Goal: Information Seeking & Learning: Learn about a topic

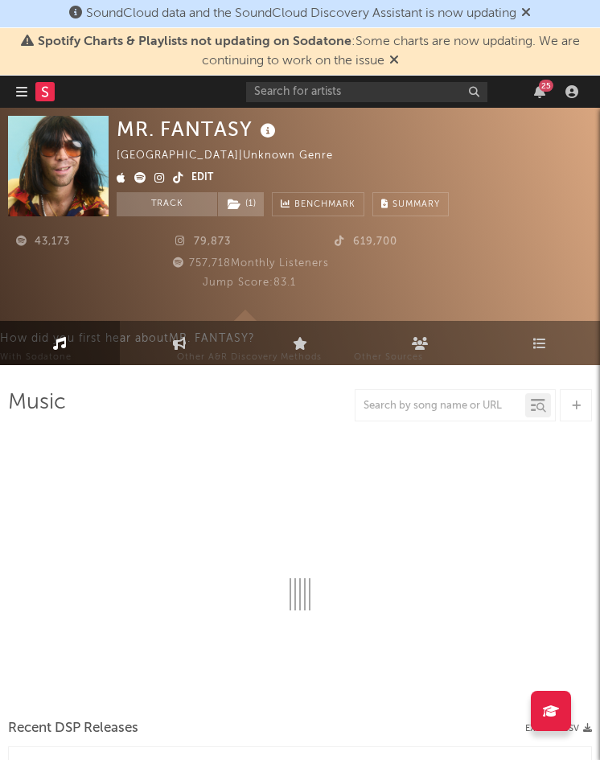
select select "1w"
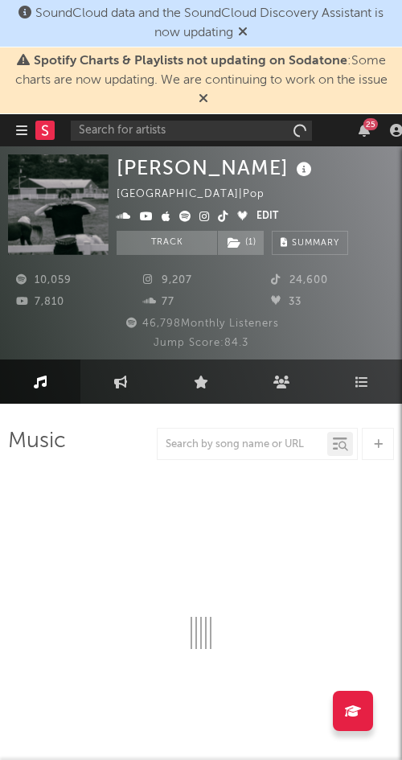
select select "6m"
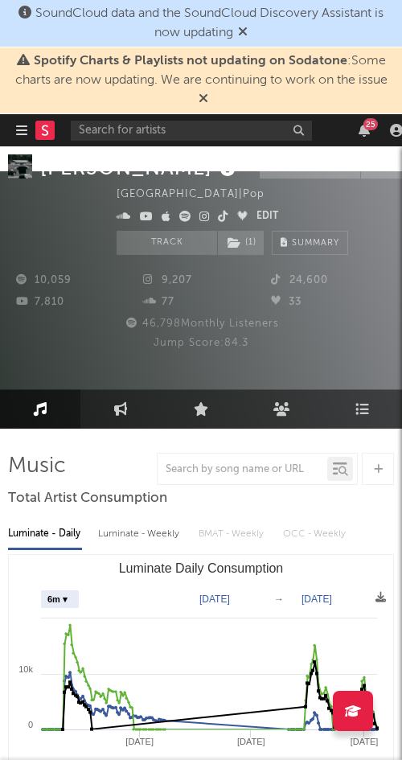
scroll to position [16, 0]
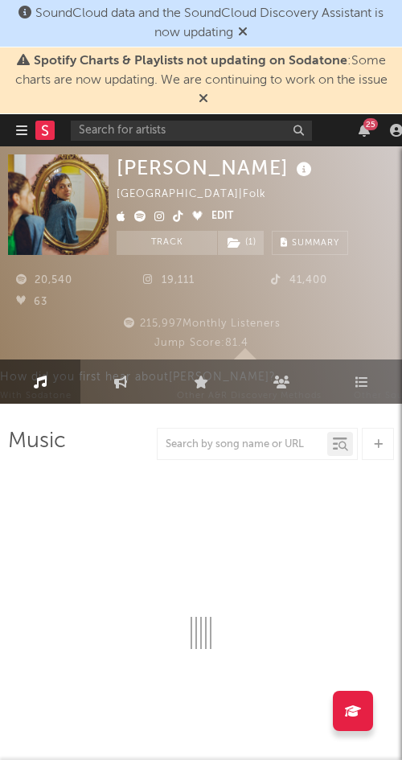
select select "6m"
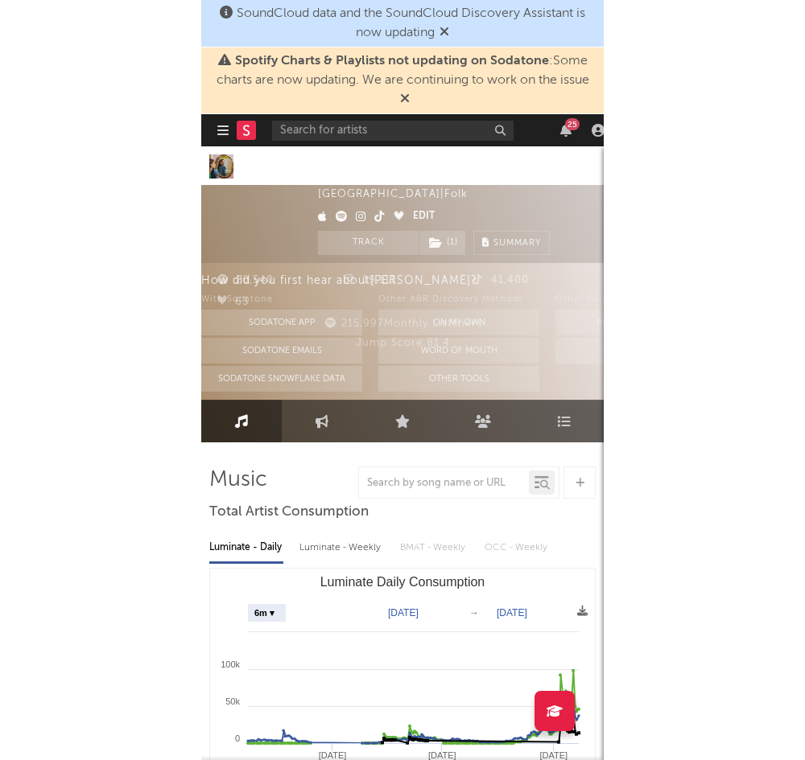
scroll to position [8, 0]
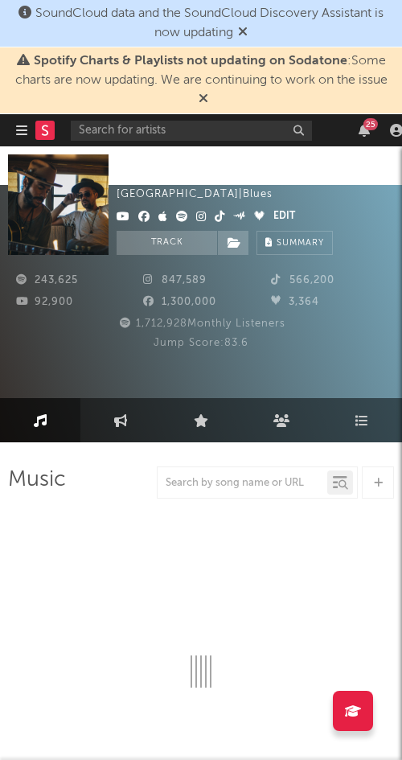
select select "6m"
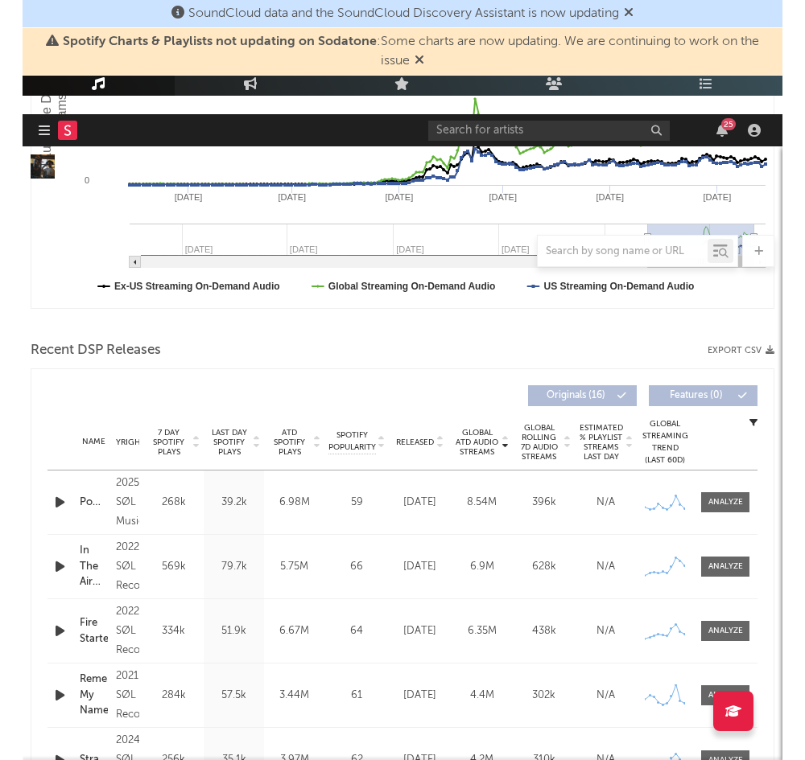
scroll to position [591, 0]
